Goal: Navigation & Orientation: Go to known website

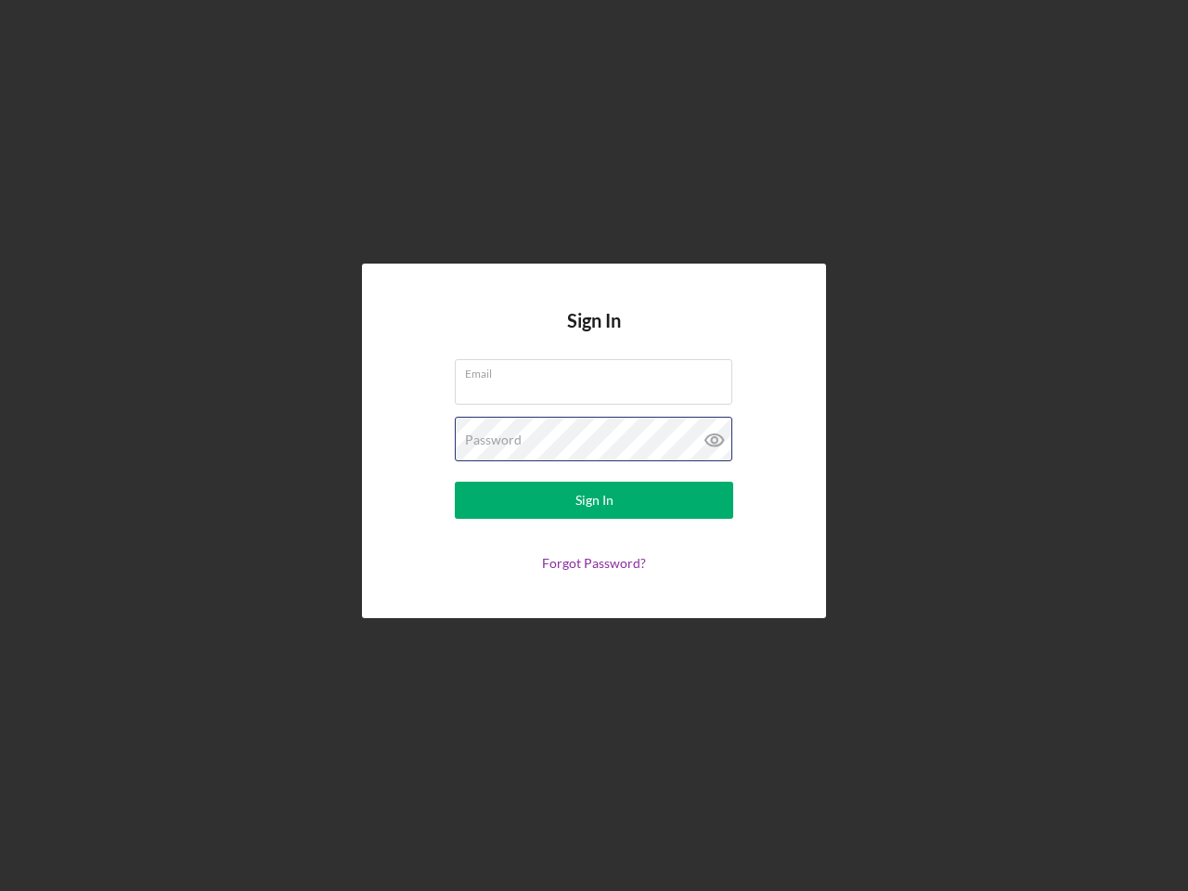
click at [594, 446] on div "Password" at bounding box center [594, 440] width 278 height 46
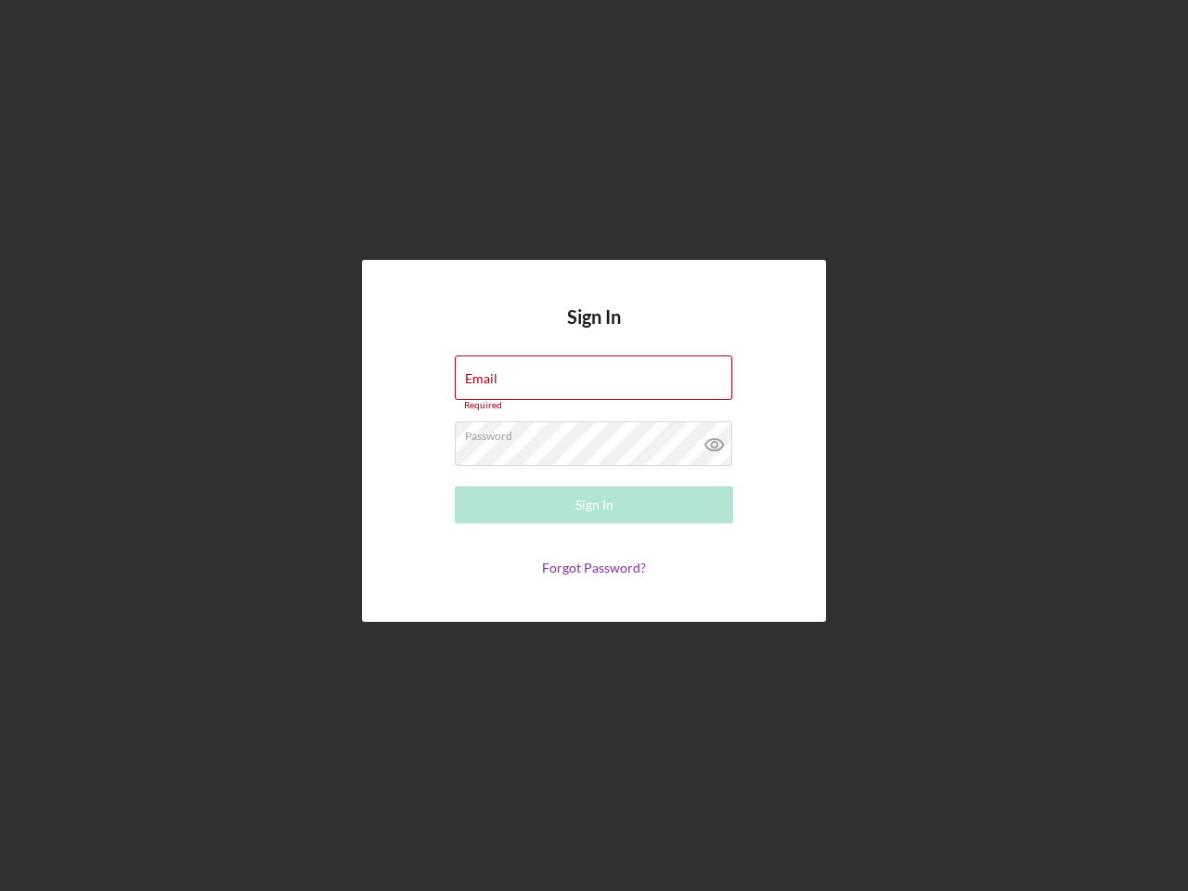
click at [715, 440] on icon at bounding box center [715, 444] width 46 height 46
